Goal: Task Accomplishment & Management: Complete application form

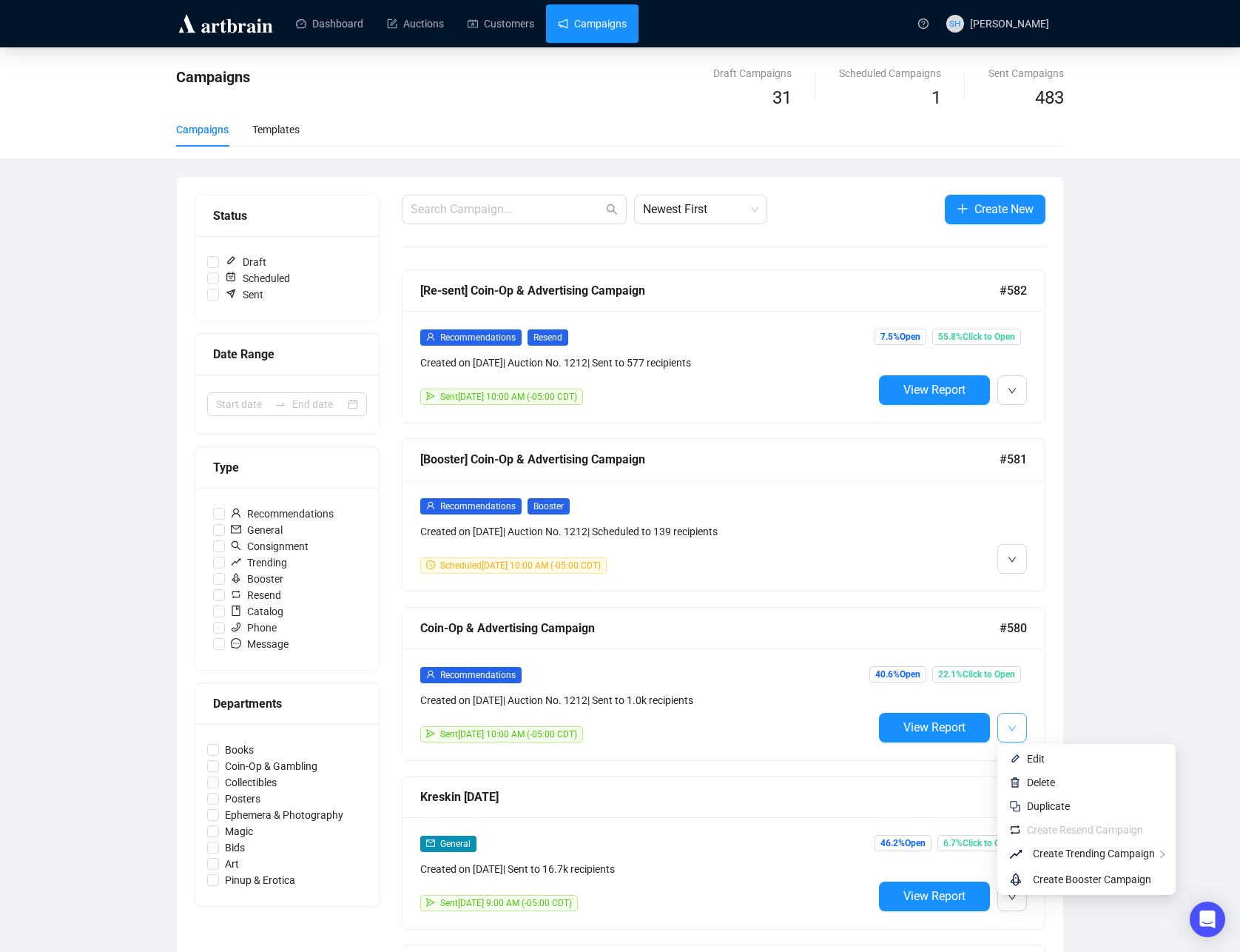
click at [1015, 728] on icon "down" at bounding box center [1012, 728] width 9 height 9
click at [942, 881] on span "Replicate This Recommendation's Design" at bounding box center [883, 880] width 186 height 11
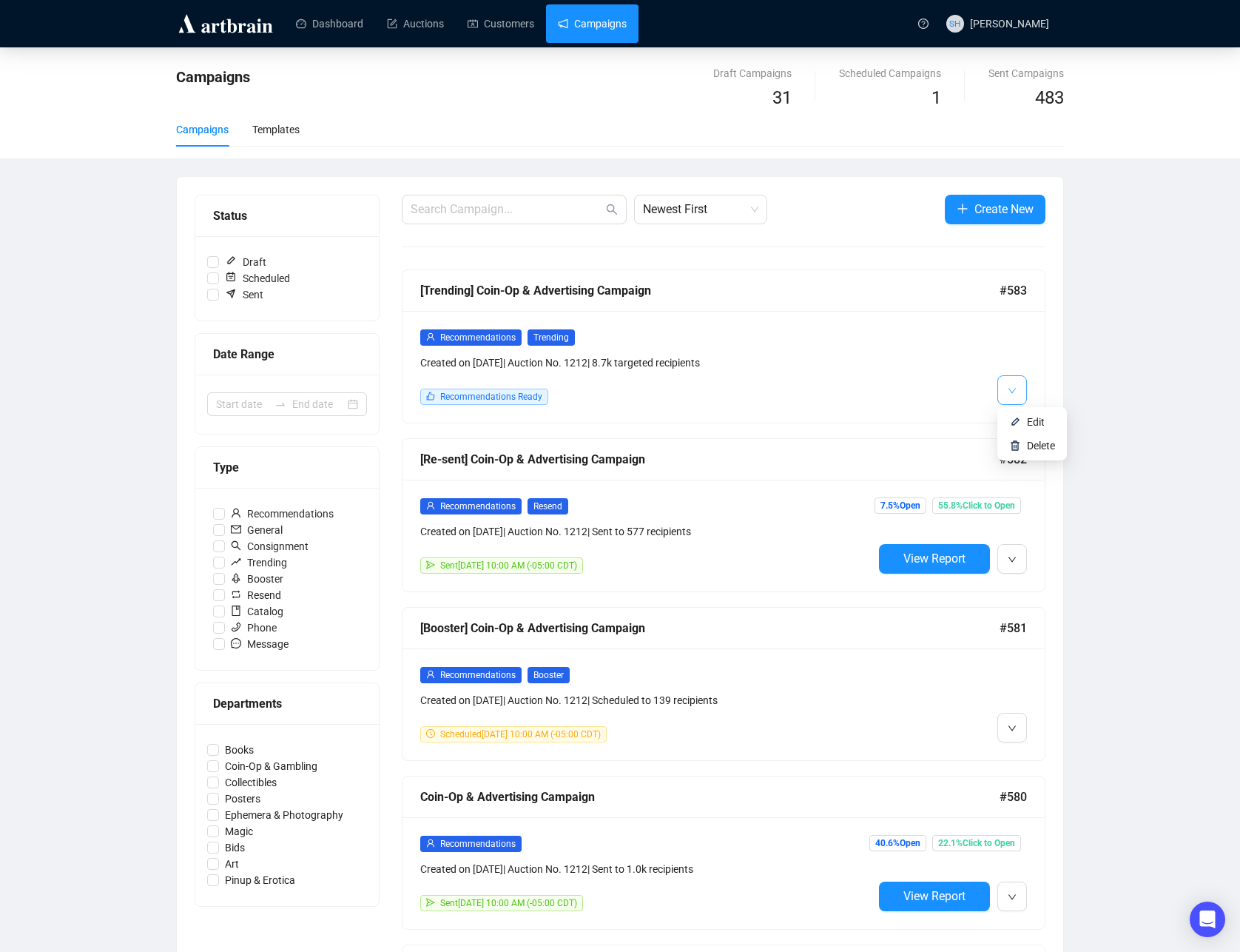
click at [1013, 391] on icon "down" at bounding box center [1012, 390] width 9 height 9
click at [1027, 420] on span "Edit" at bounding box center [1036, 421] width 18 height 11
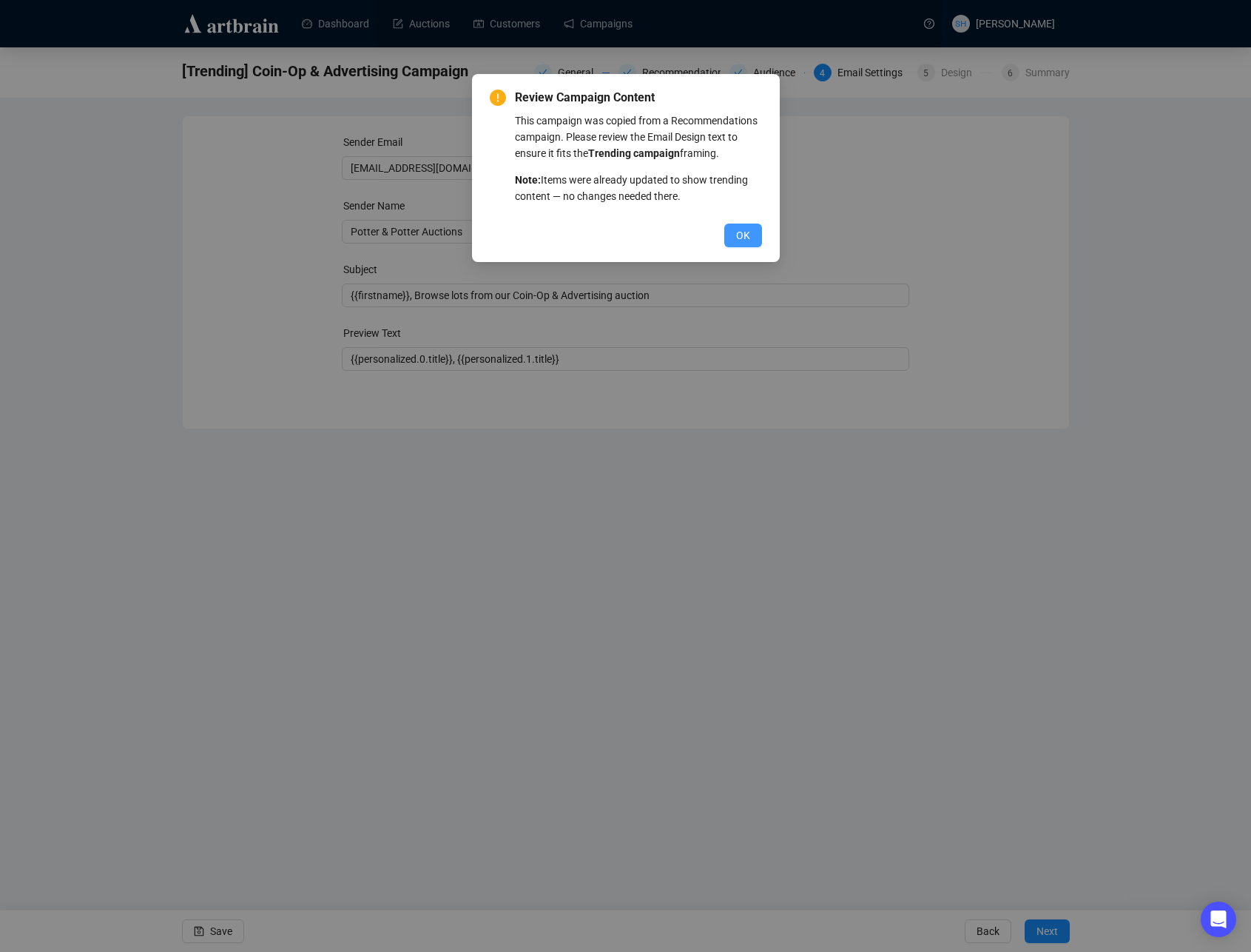
click at [733, 247] on button "OK" at bounding box center [743, 235] width 38 height 24
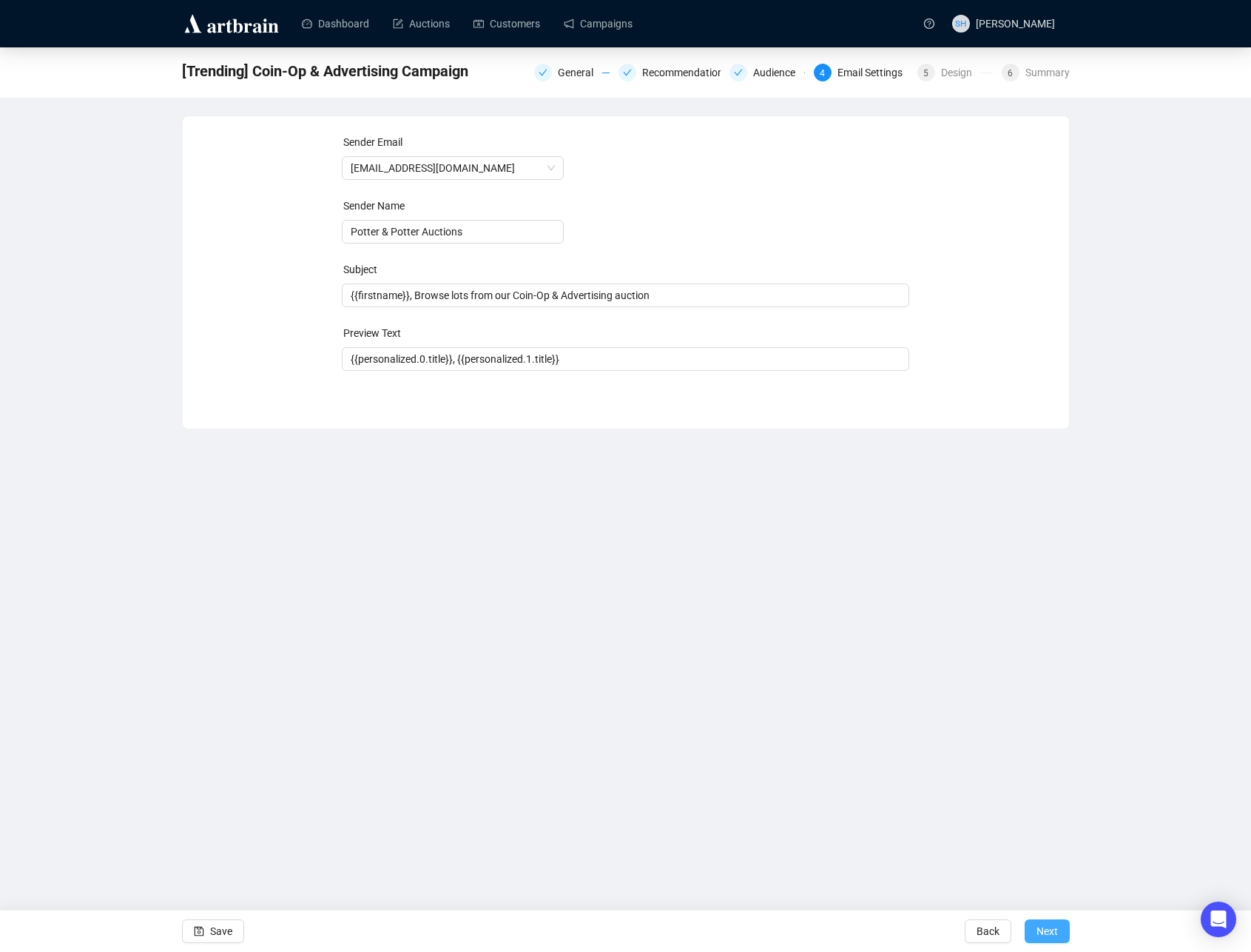
click at [1050, 932] on span "Next" at bounding box center [1047, 931] width 21 height 42
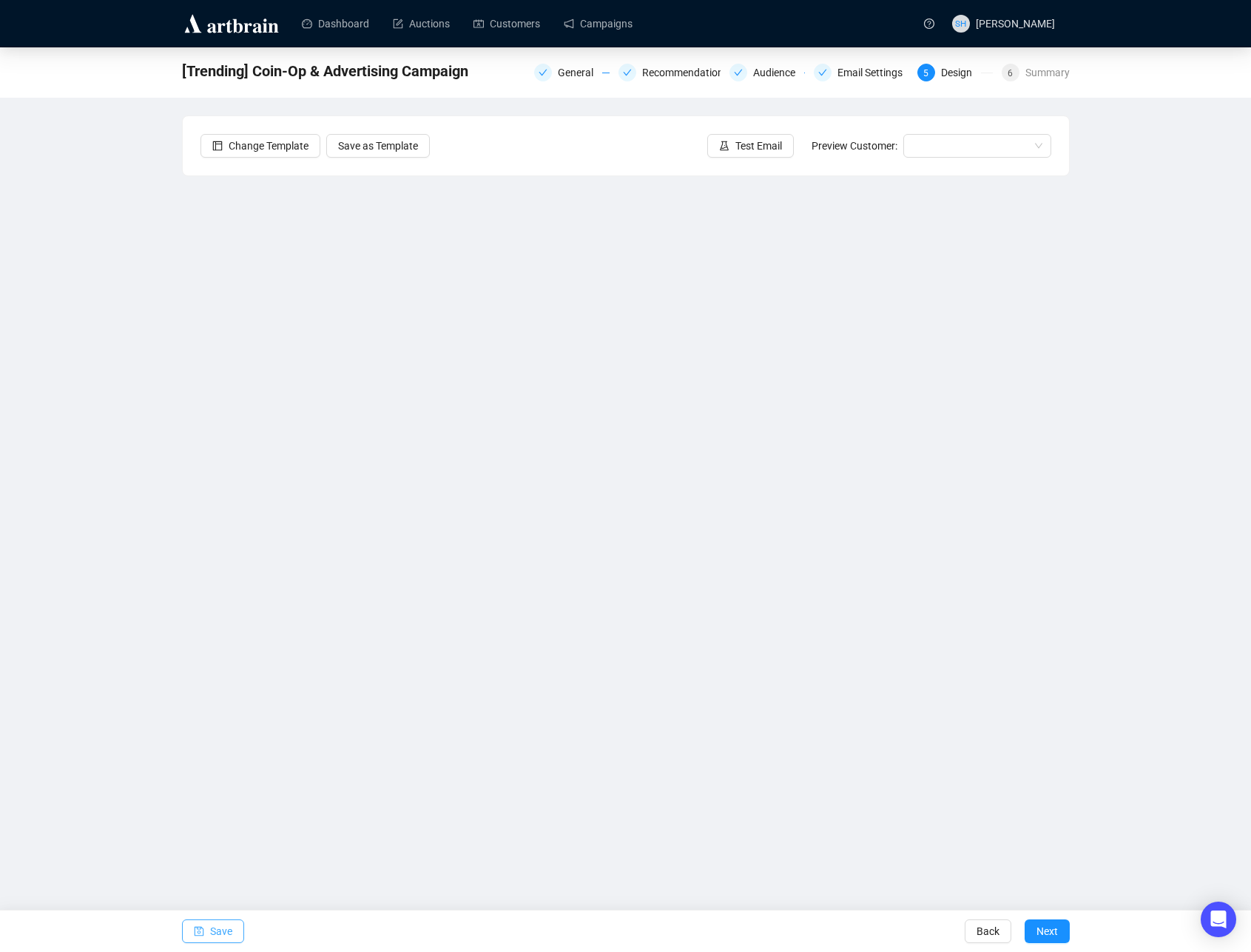
click at [216, 932] on span "Save" at bounding box center [221, 931] width 22 height 42
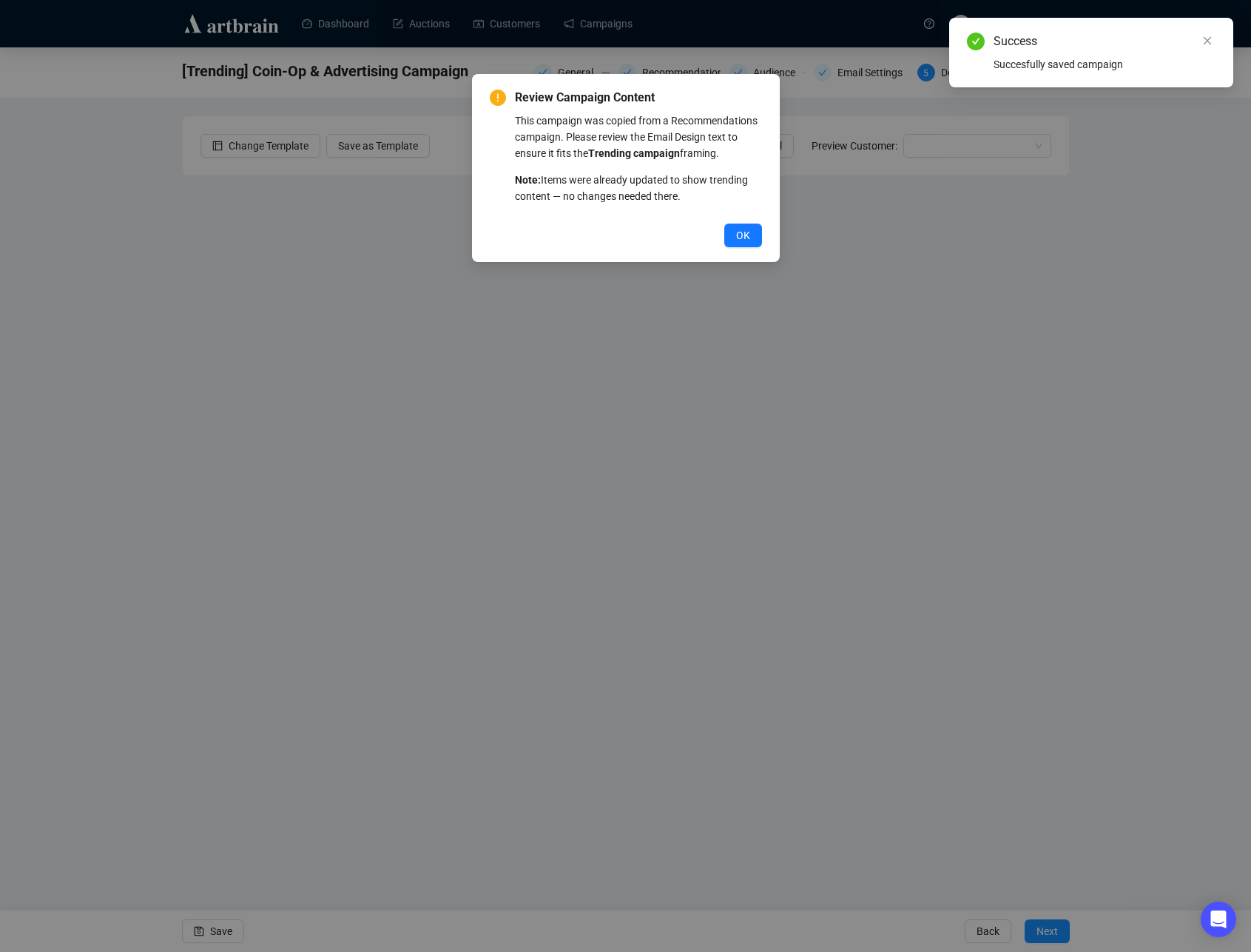
click at [737, 244] on span "OK" at bounding box center [742, 236] width 14 height 16
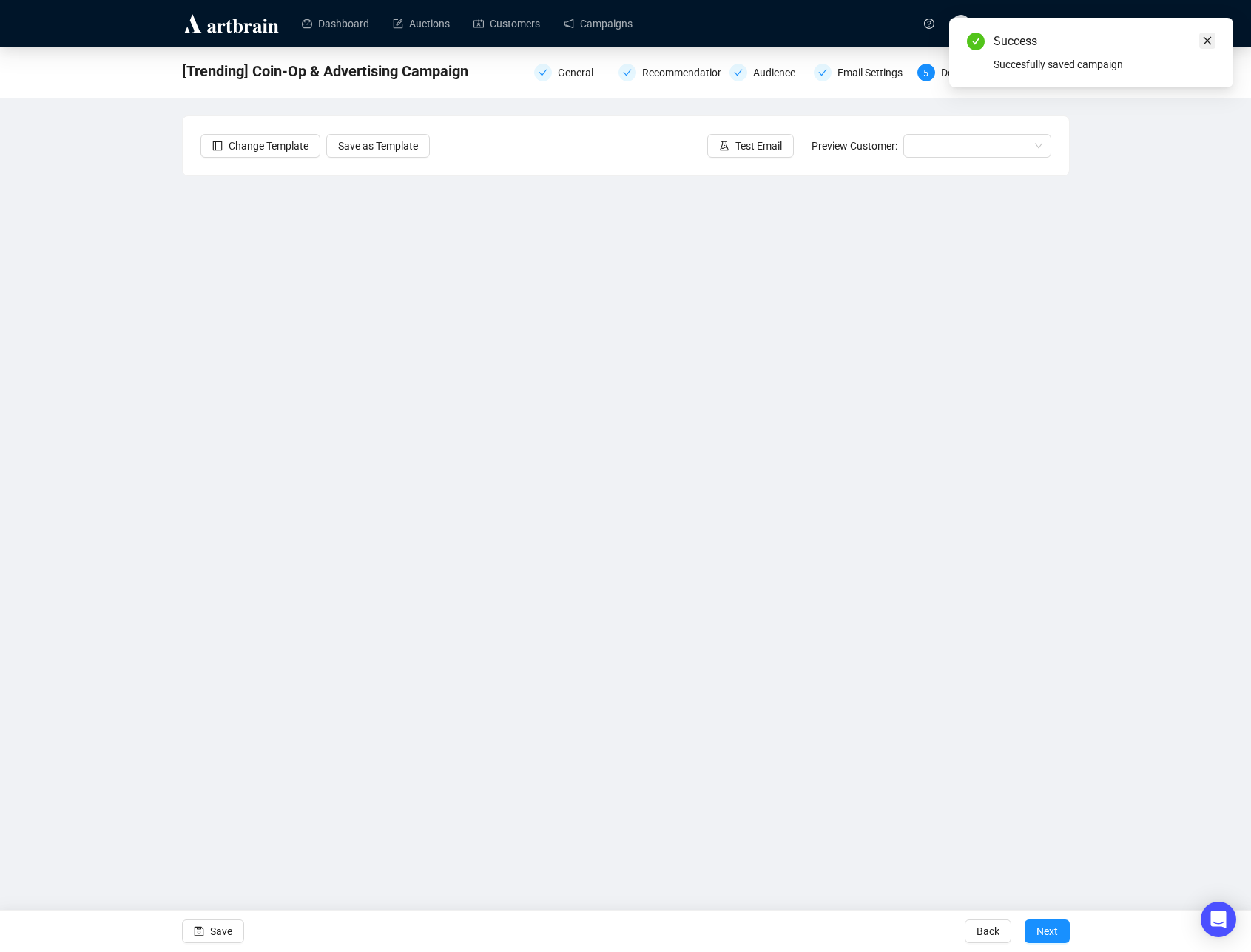
click at [1204, 40] on icon "close" at bounding box center [1207, 40] width 11 height 11
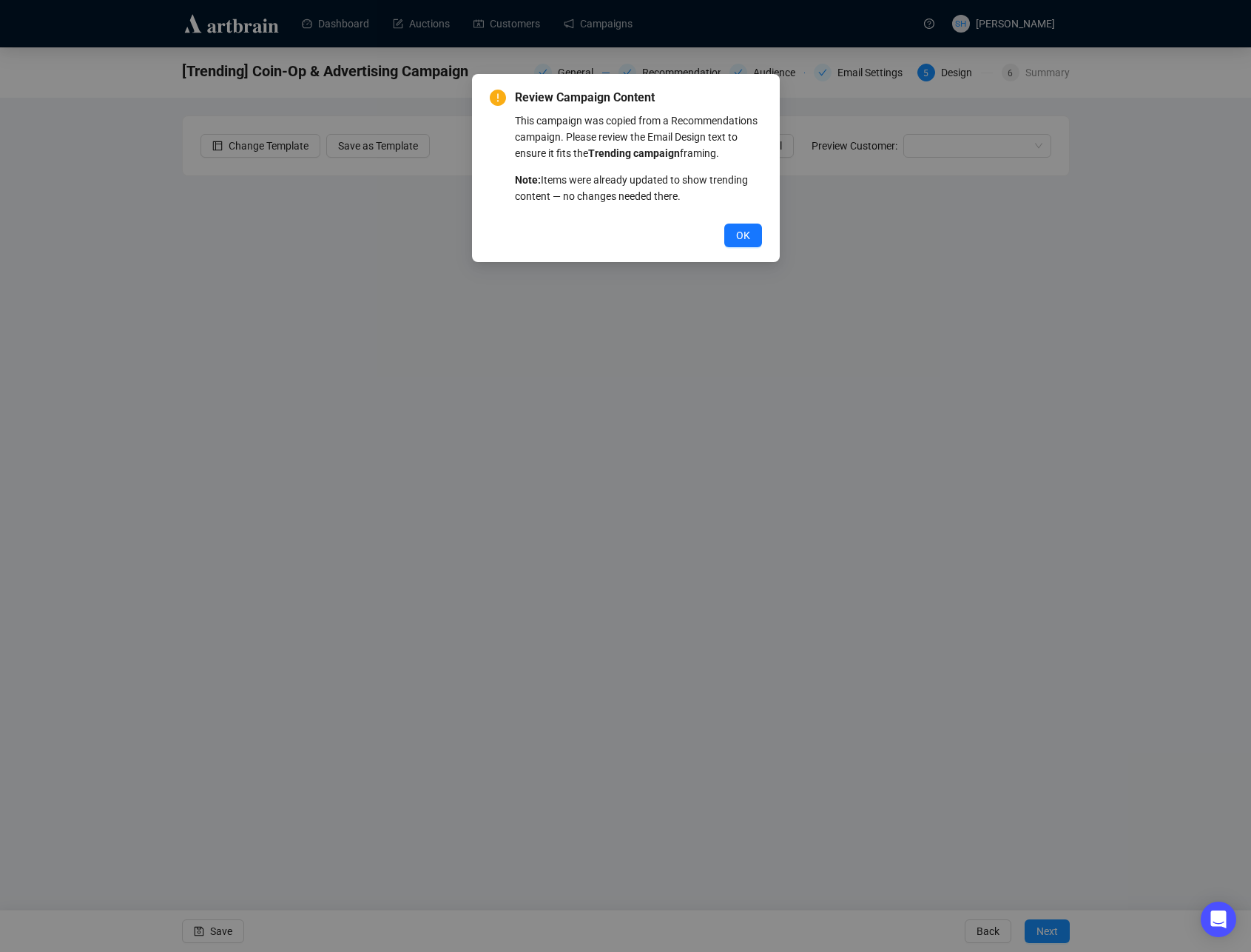
click at [743, 244] on span "OK" at bounding box center [742, 236] width 14 height 16
click at [742, 244] on span "OK" at bounding box center [742, 236] width 14 height 16
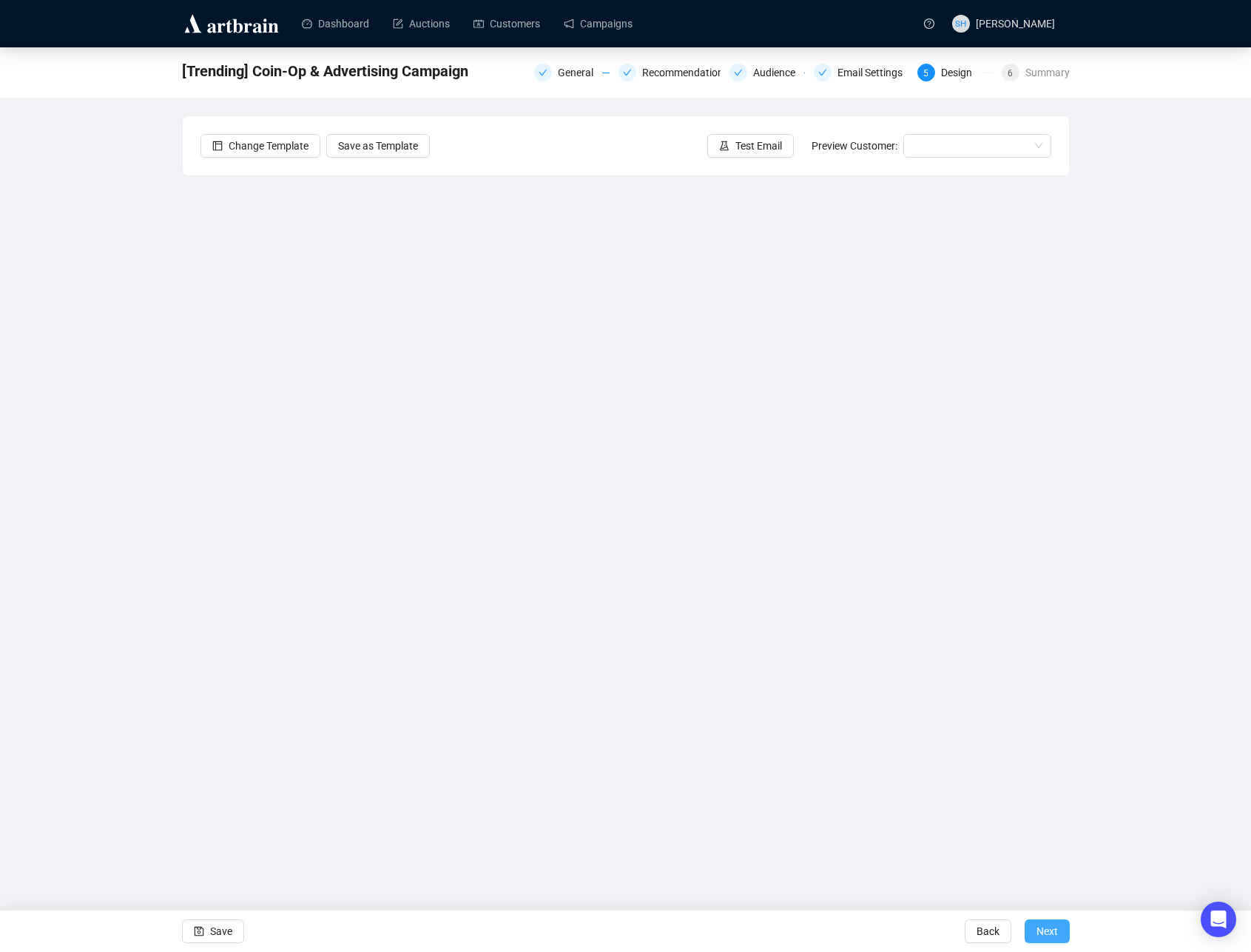
click at [1043, 936] on span "Next" at bounding box center [1047, 931] width 21 height 42
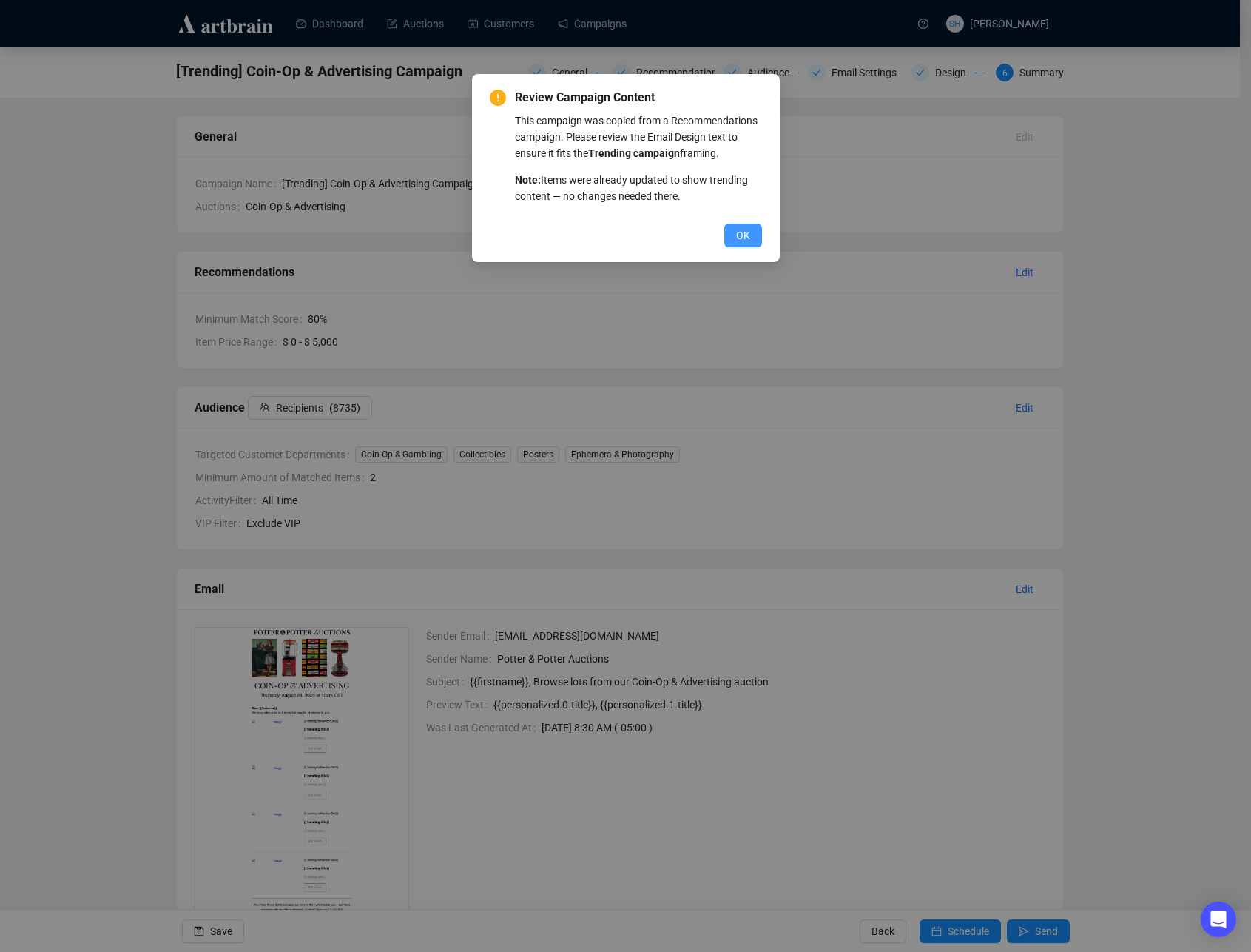
click at [746, 244] on span "OK" at bounding box center [742, 236] width 14 height 16
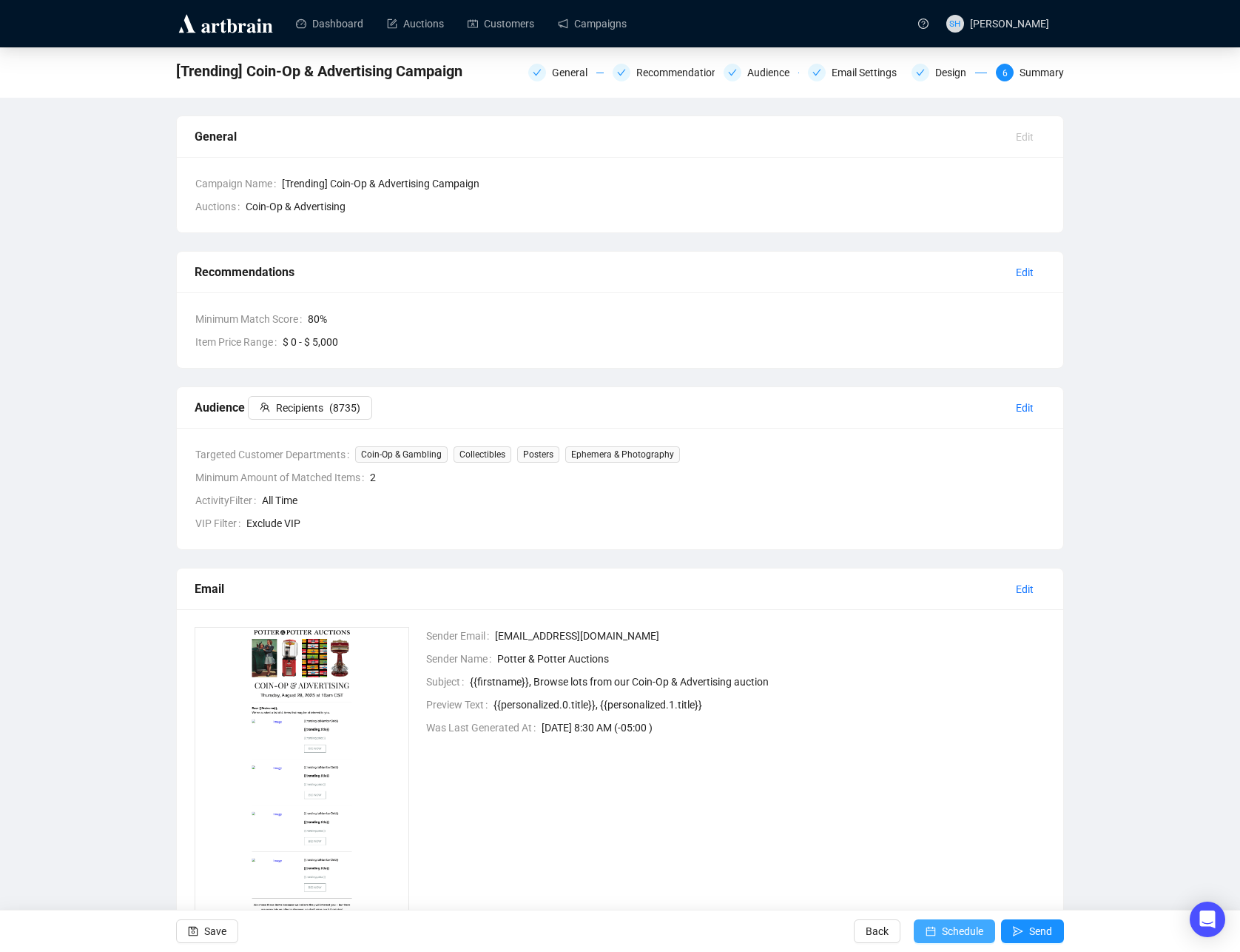
click at [942, 927] on span "Schedule" at bounding box center [963, 931] width 42 height 42
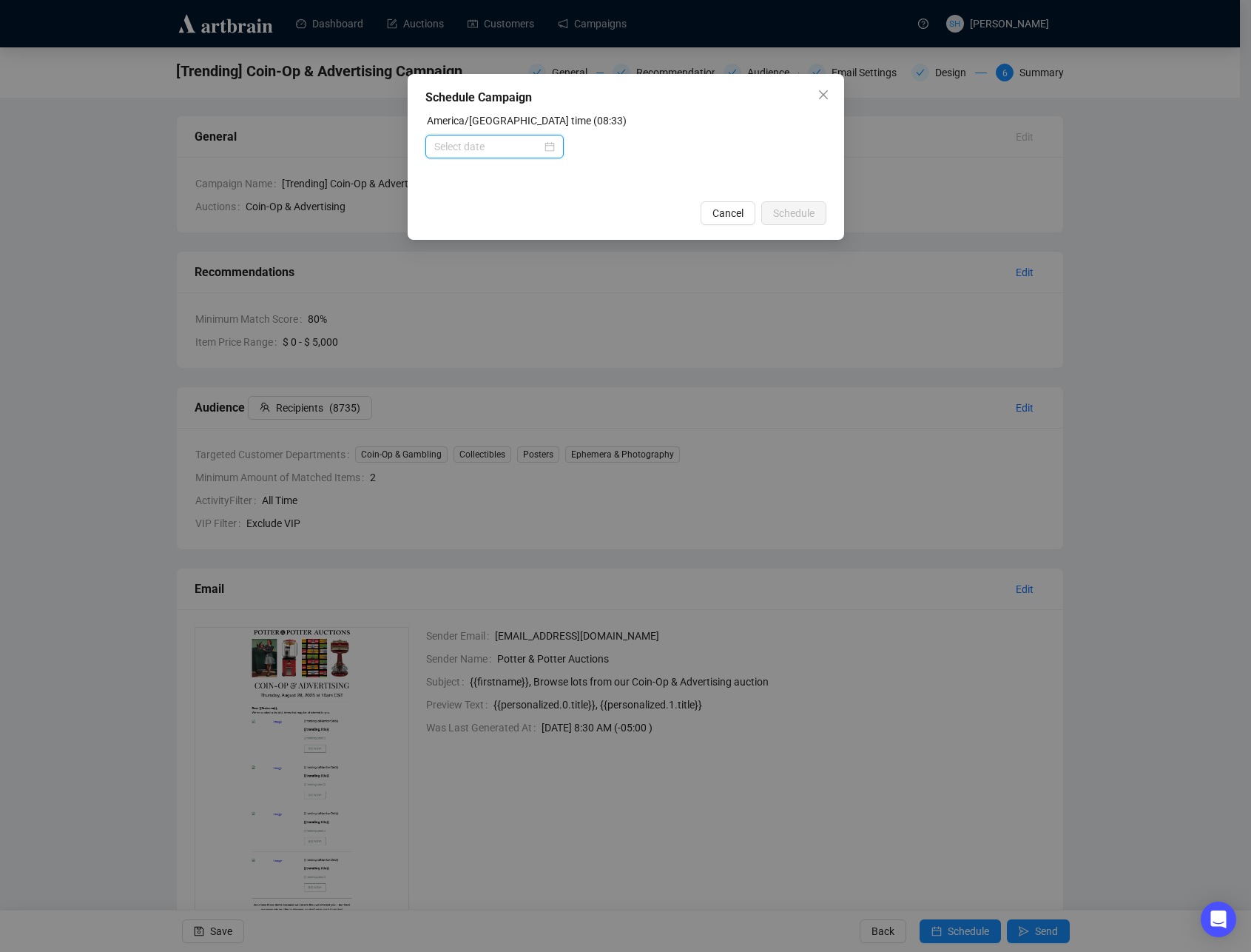
click at [444, 147] on input at bounding box center [487, 146] width 107 height 16
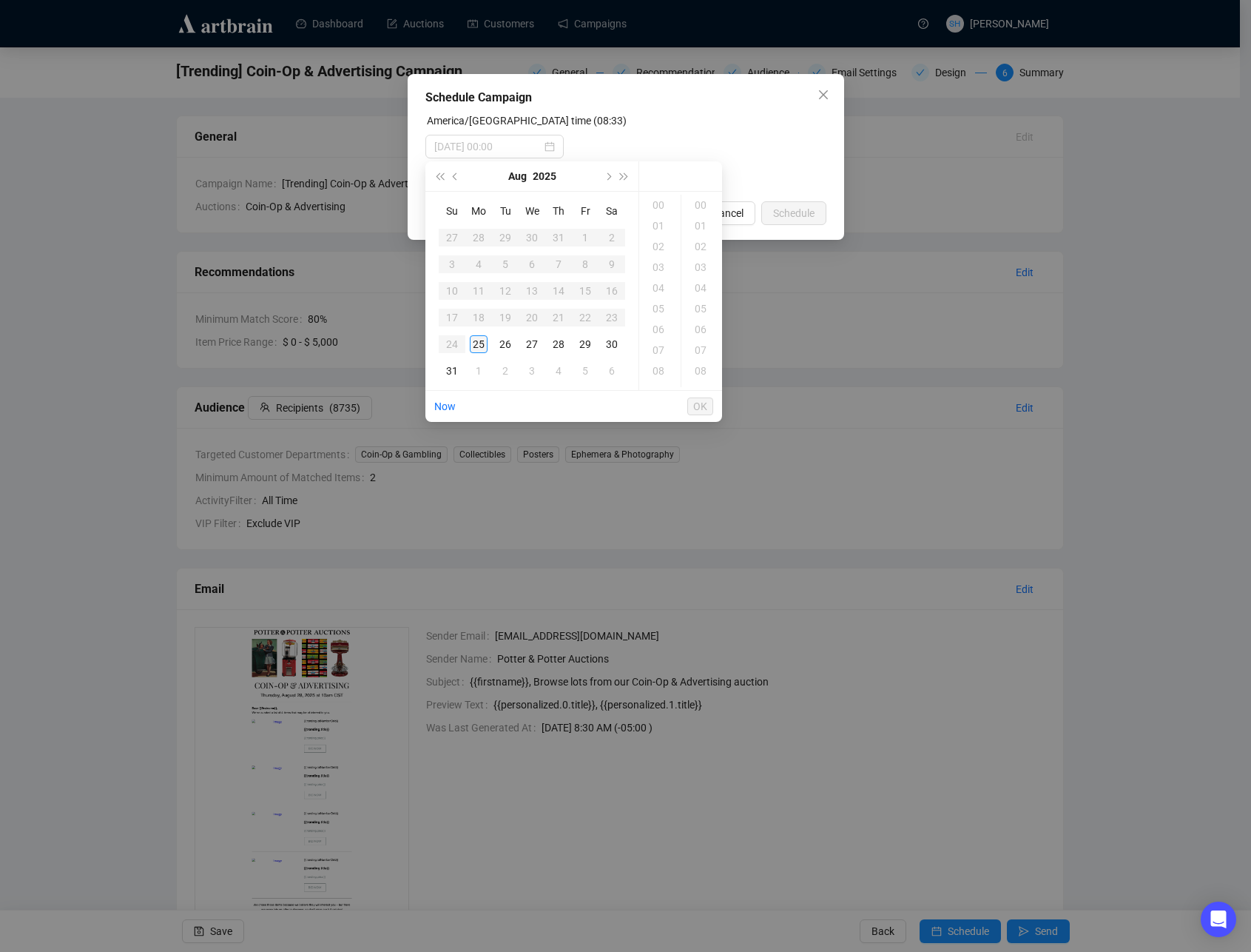
click at [478, 344] on div "25" at bounding box center [479, 344] width 18 height 18
click at [659, 224] on div "10" at bounding box center [659, 225] width 35 height 20
click at [703, 206] on div "00" at bounding box center [702, 204] width 35 height 20
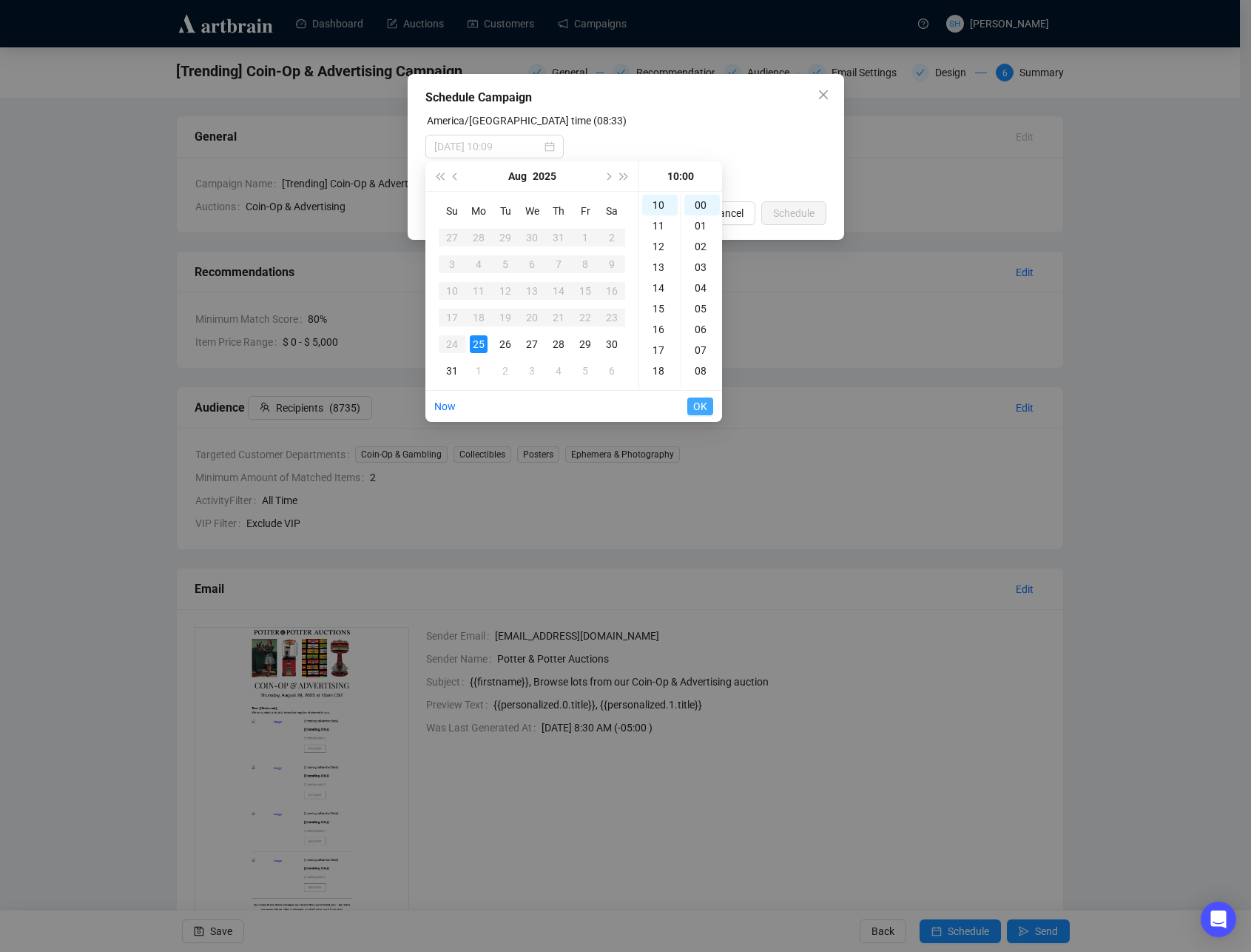
type input "[DATE] 10:00"
click at [699, 408] on span "OK" at bounding box center [700, 406] width 14 height 28
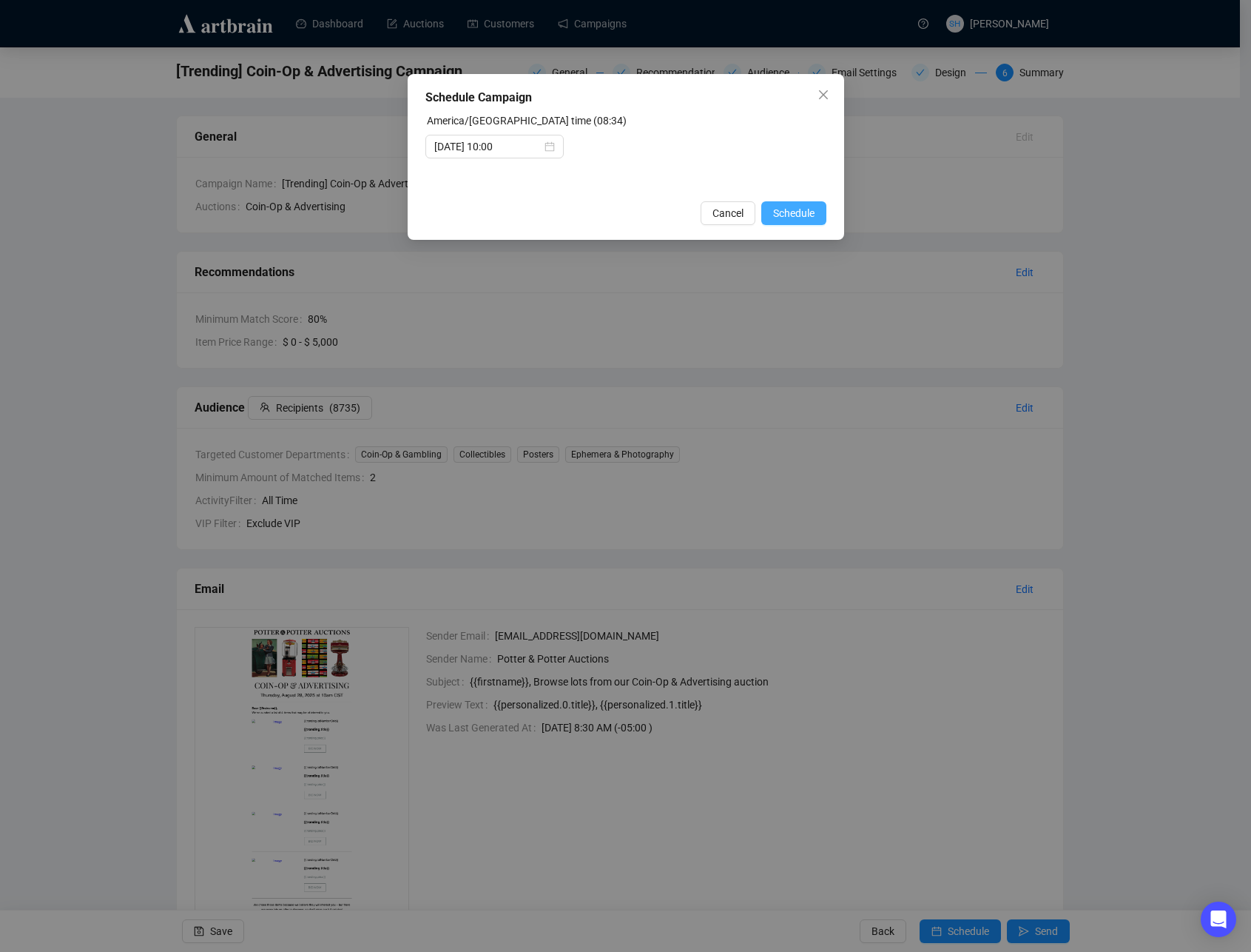
click at [781, 215] on span "Schedule" at bounding box center [794, 213] width 42 height 16
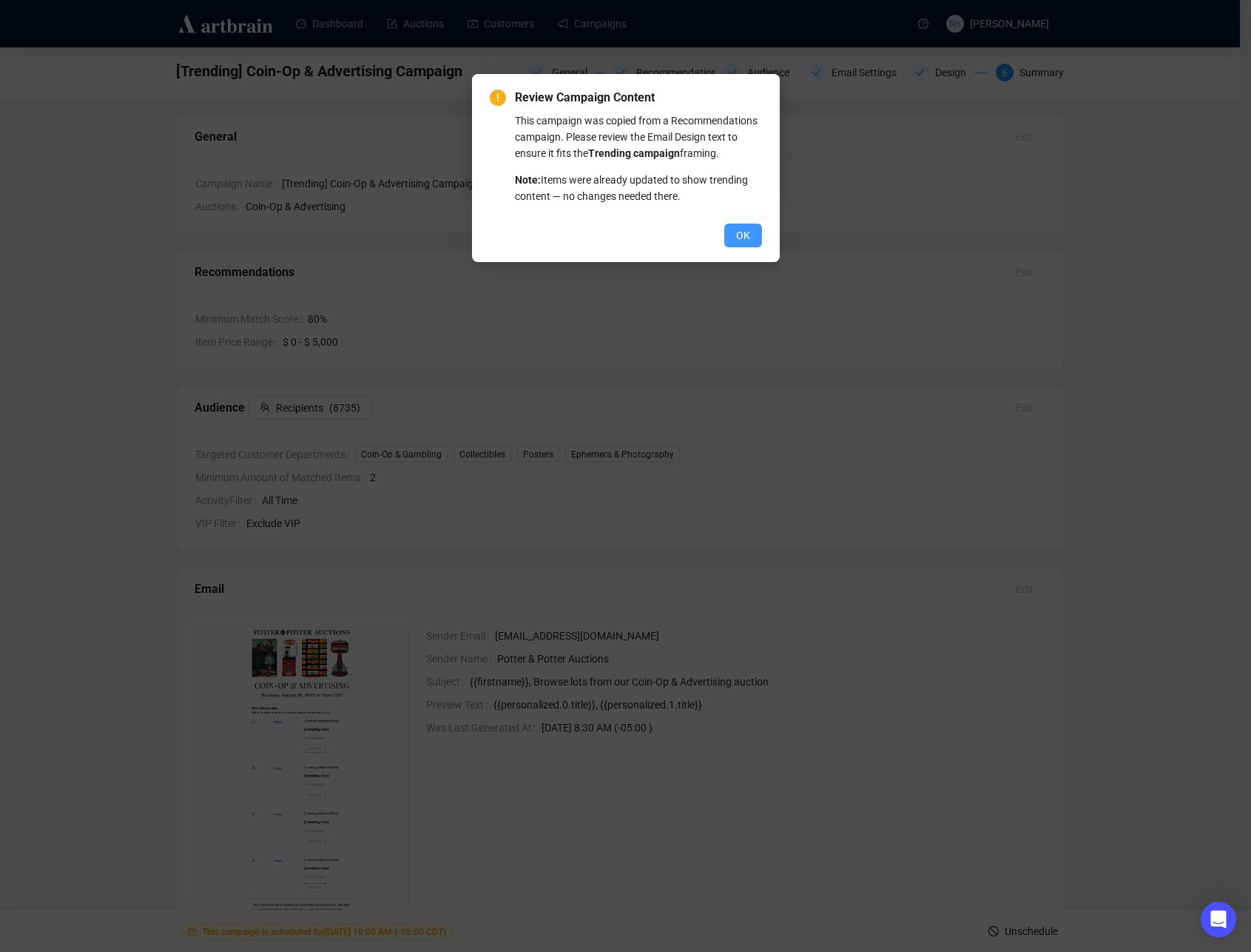
click at [740, 244] on span "OK" at bounding box center [742, 236] width 14 height 16
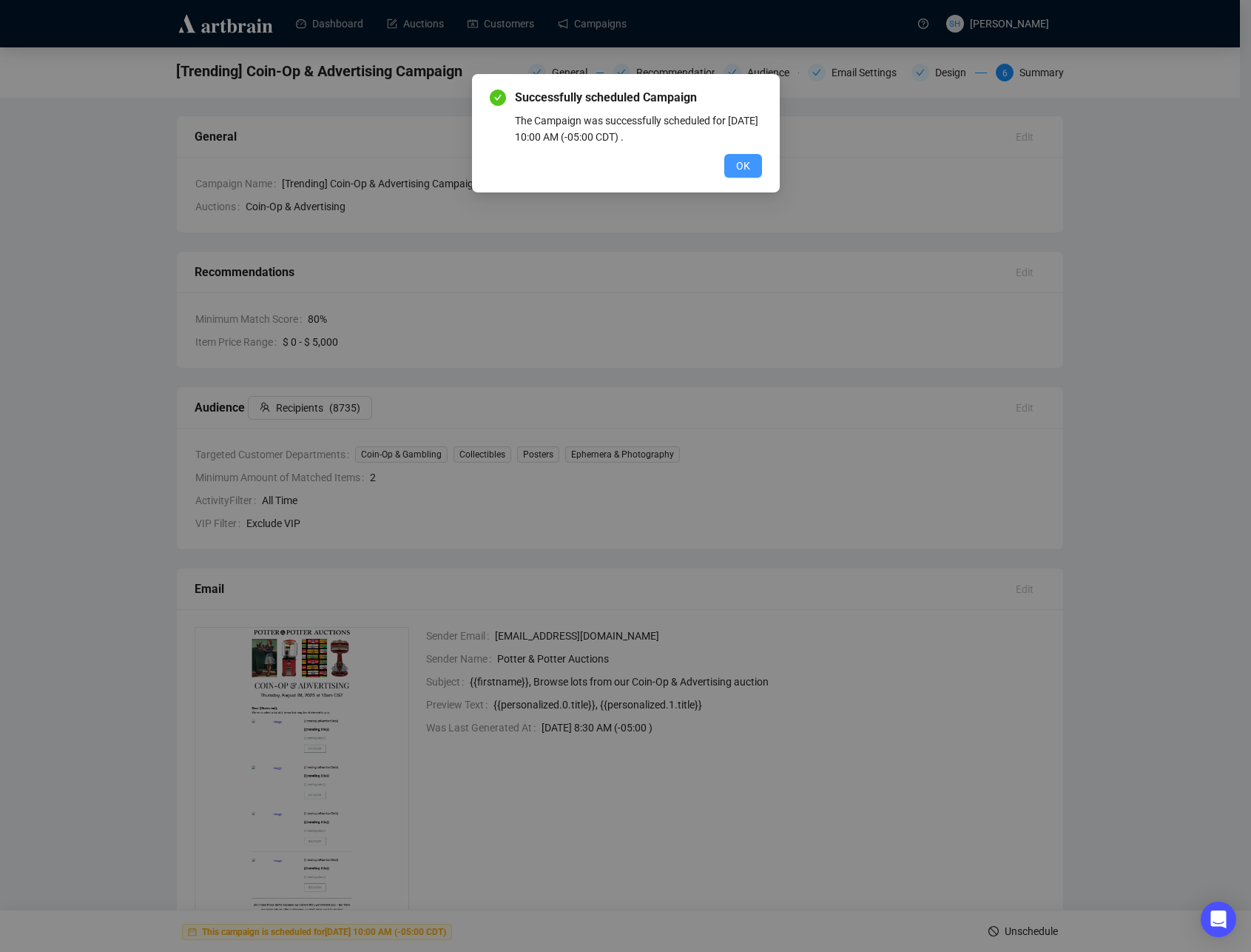
click at [743, 170] on span "OK" at bounding box center [742, 166] width 14 height 16
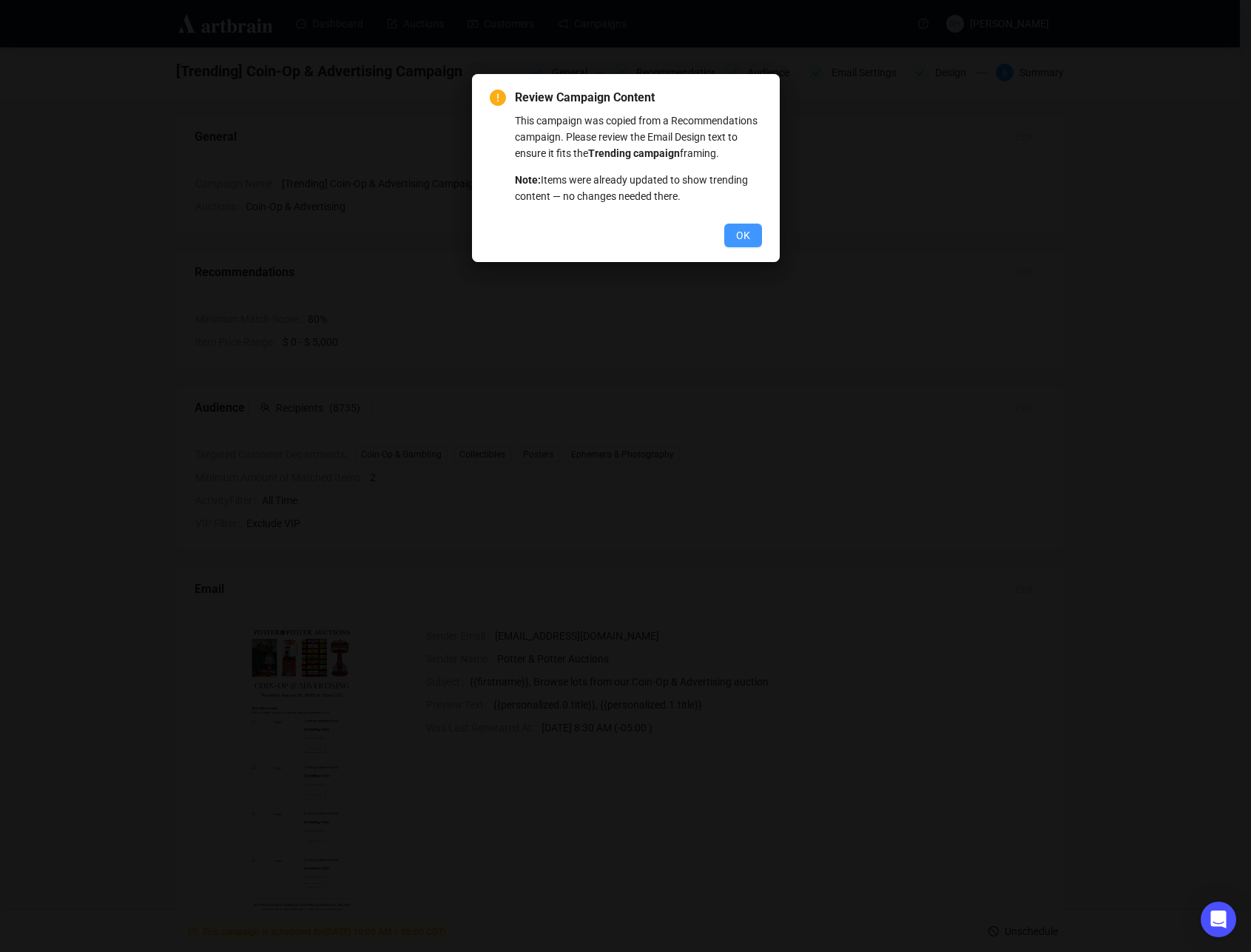
click at [738, 244] on span "OK" at bounding box center [742, 236] width 14 height 16
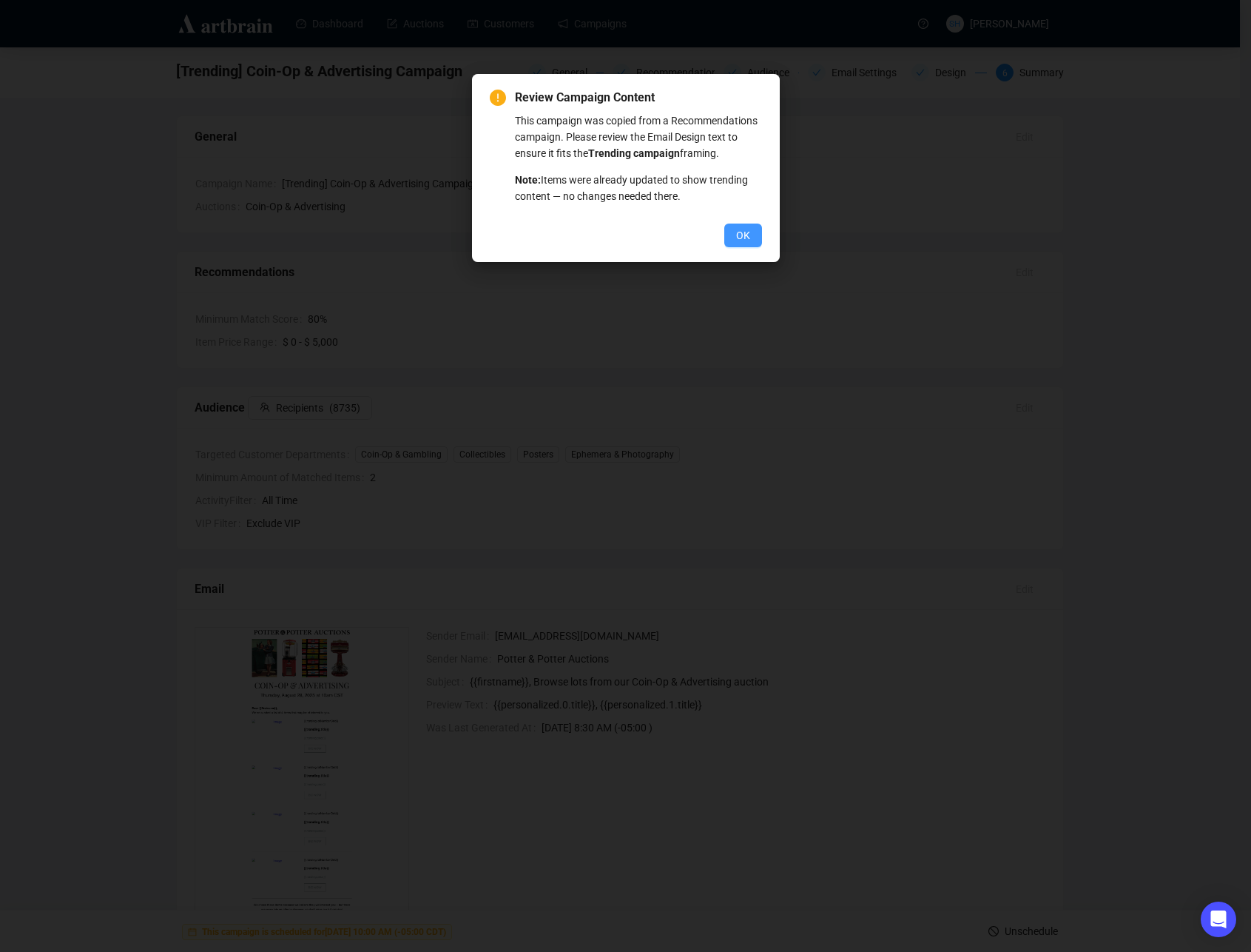
click at [738, 244] on span "OK" at bounding box center [742, 236] width 14 height 16
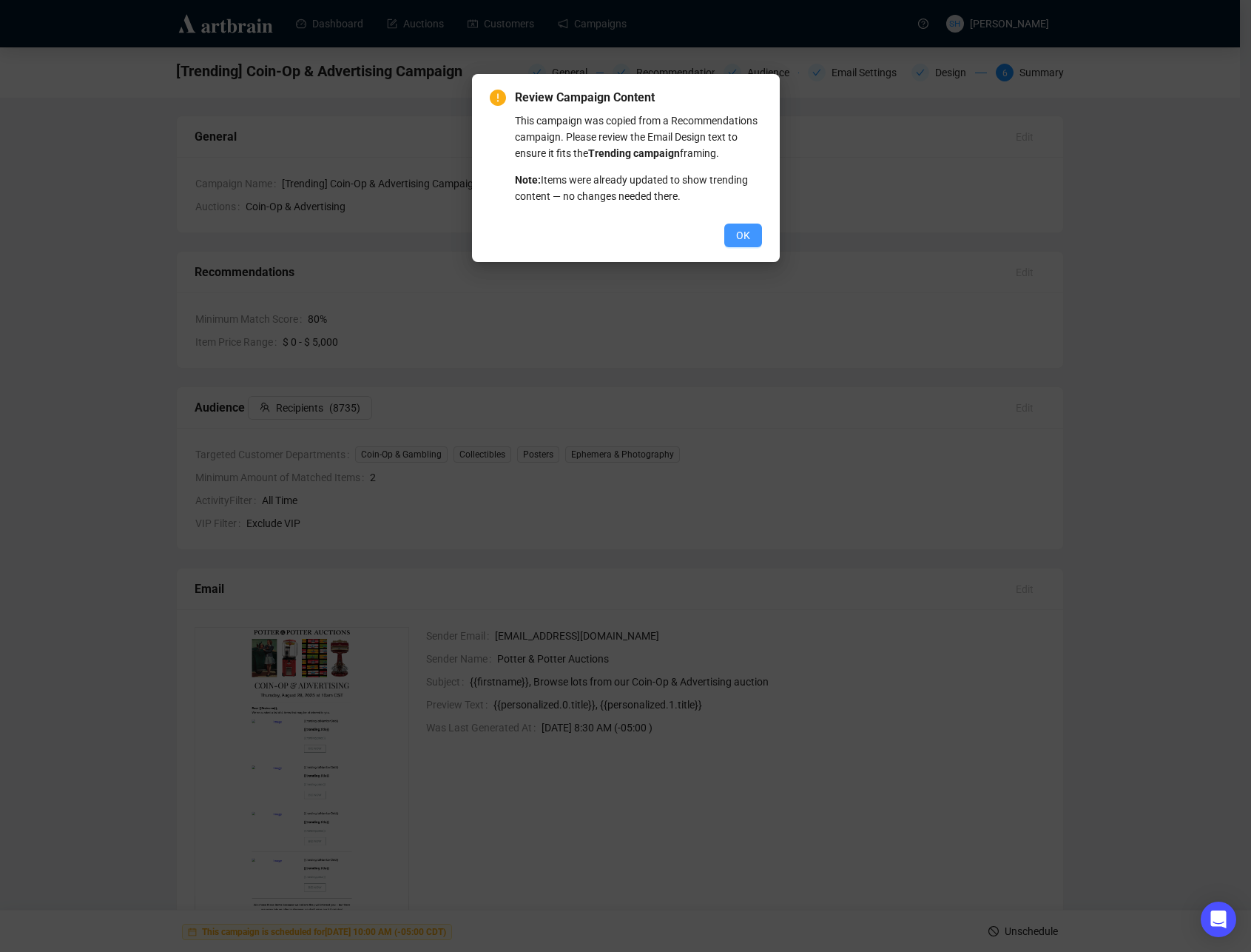
click at [741, 244] on span "OK" at bounding box center [742, 236] width 14 height 16
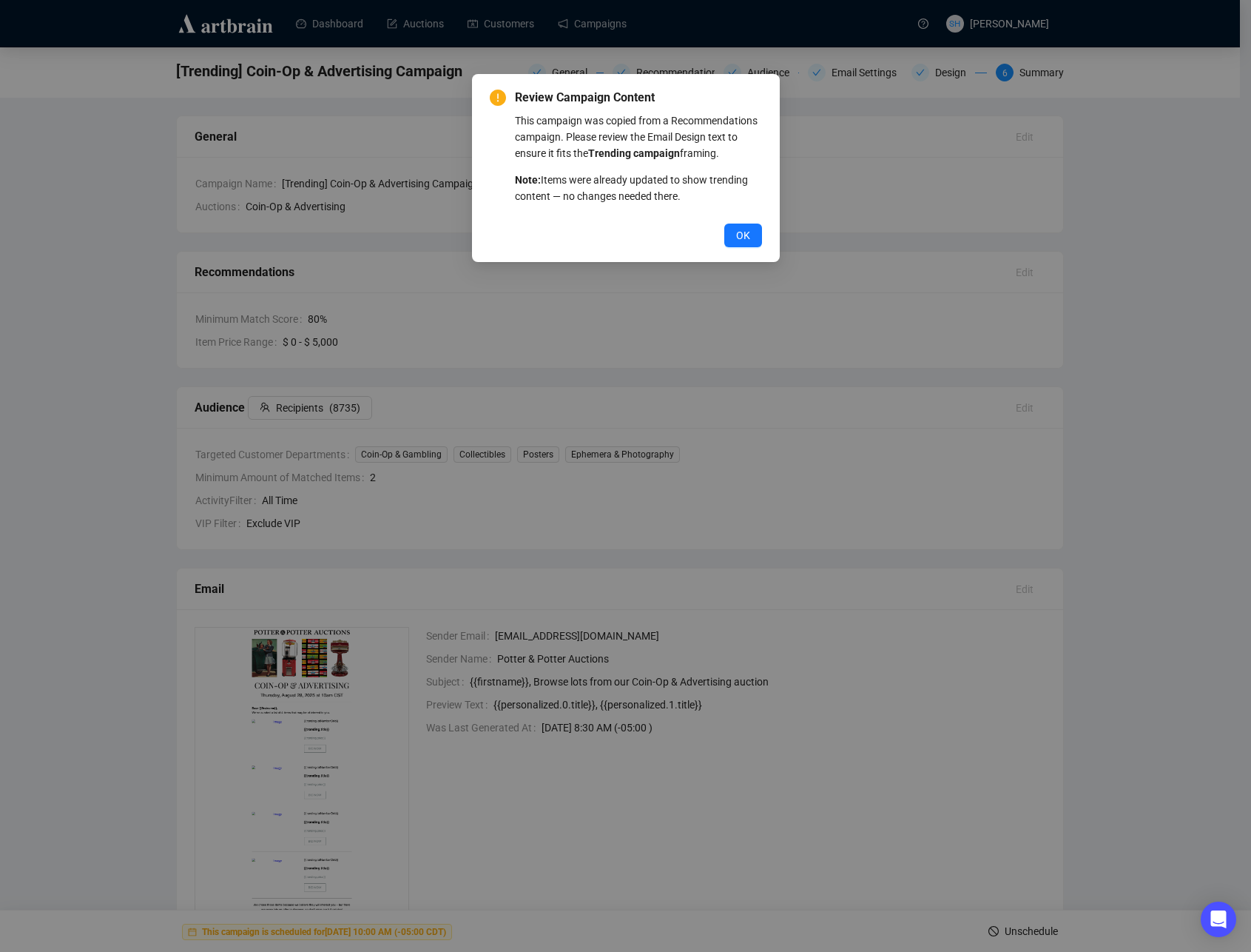
click at [863, 334] on div "Review Campaign Content This campaign was copied from a Recommendations campaig…" at bounding box center [626, 476] width 1251 height 952
click at [744, 244] on span "OK" at bounding box center [742, 236] width 14 height 16
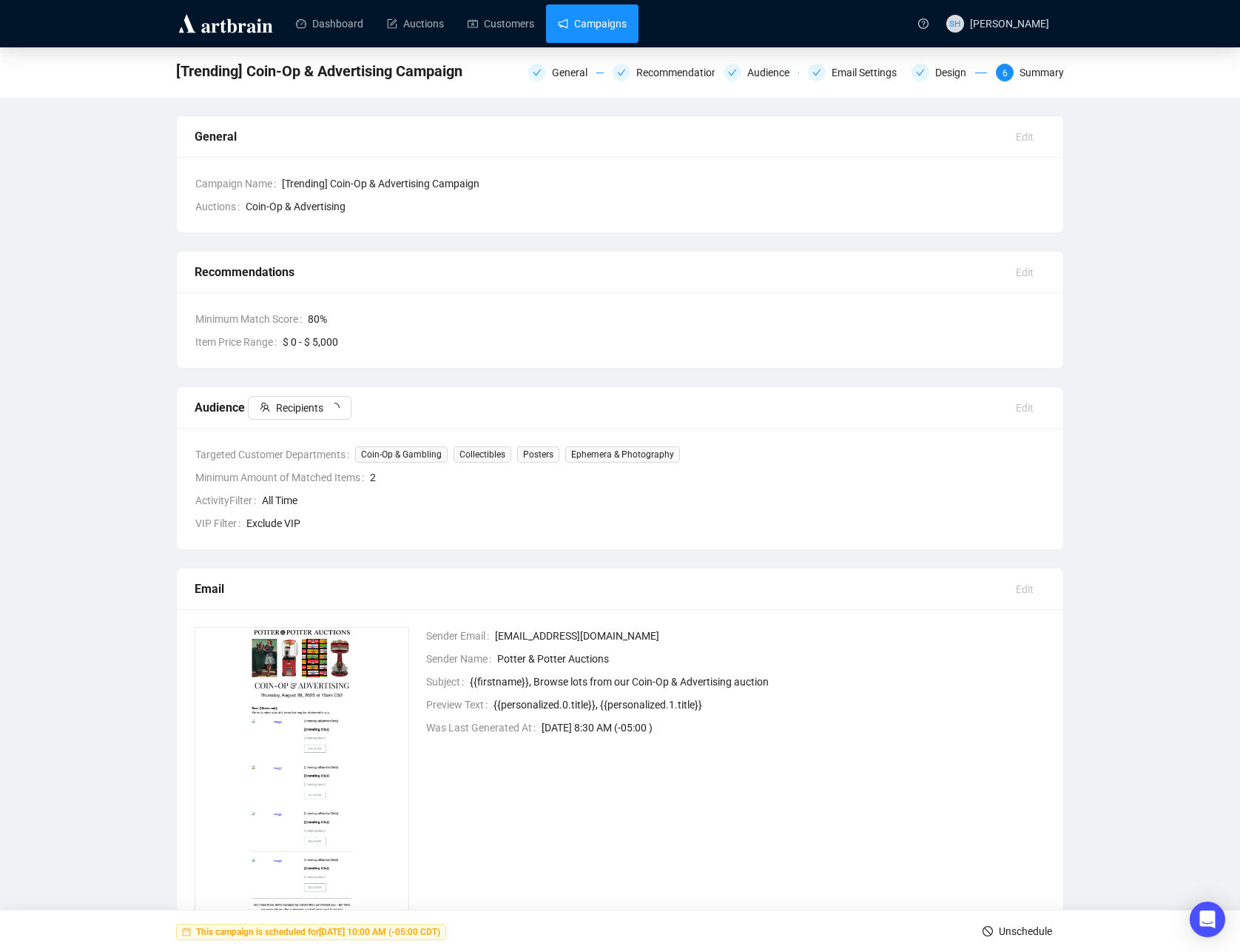
click at [604, 25] on link "Campaigns" at bounding box center [592, 23] width 69 height 38
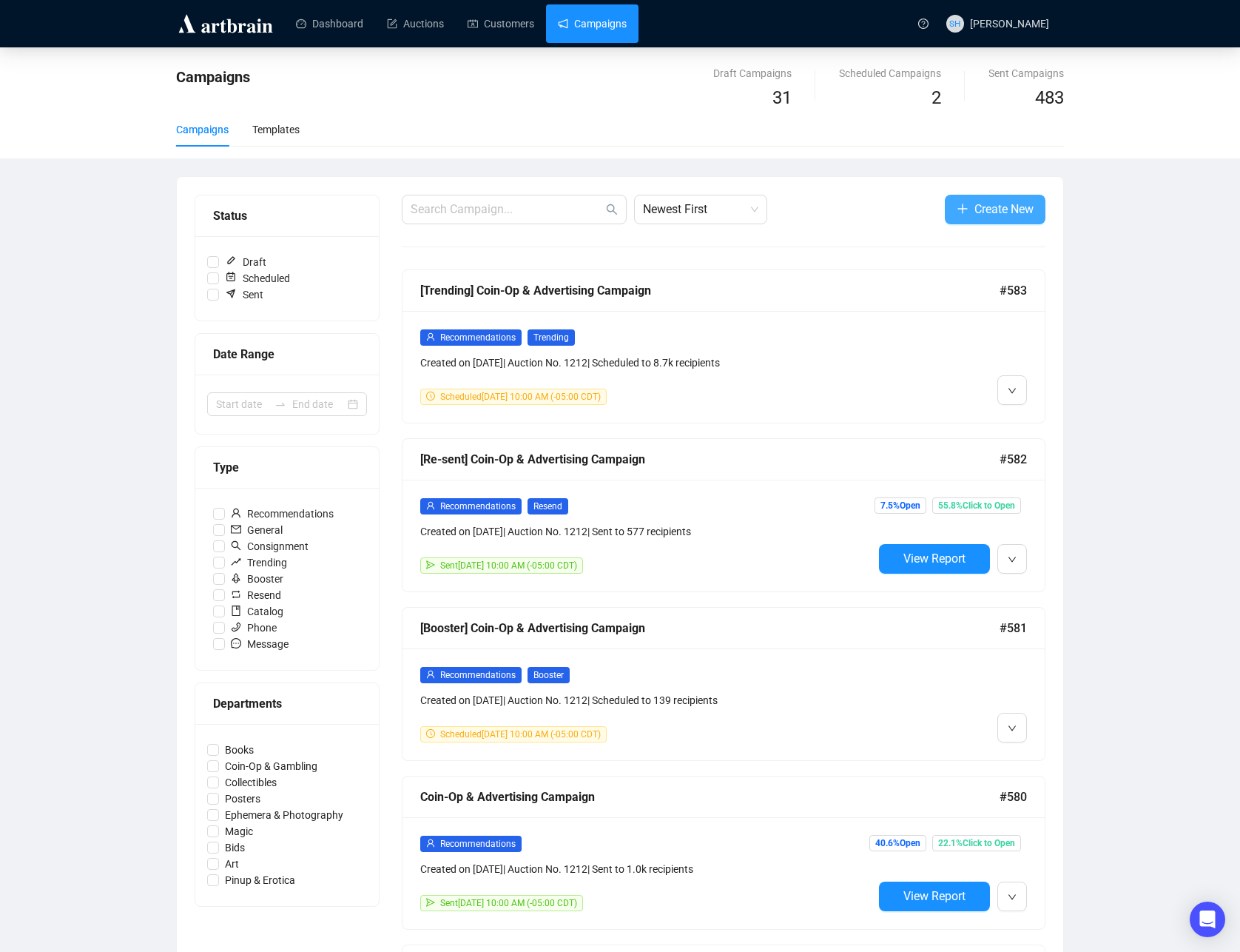
click at [975, 209] on span "Create New" at bounding box center [1004, 209] width 59 height 19
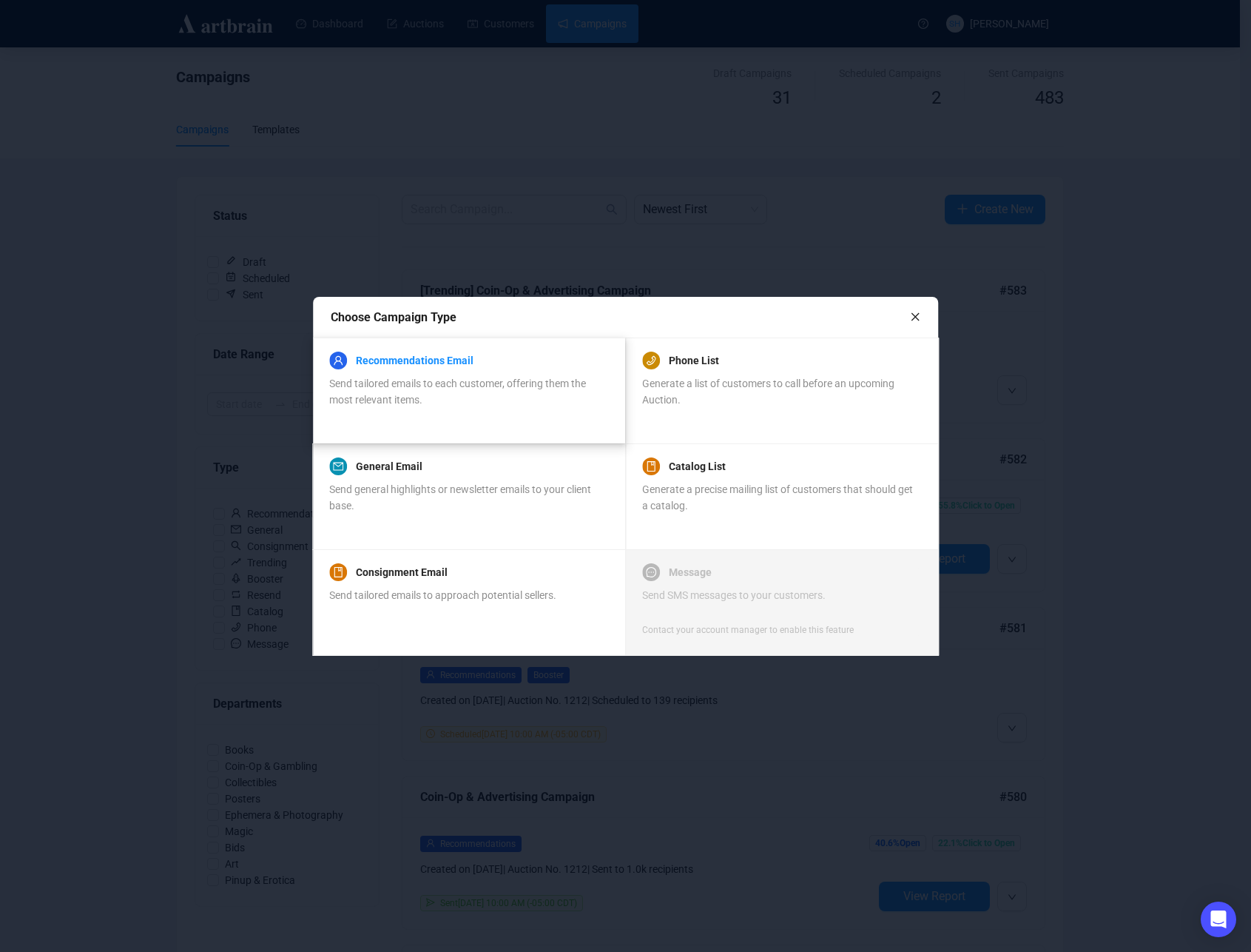
click at [410, 364] on link "Recommendations Email" at bounding box center [415, 361] width 118 height 18
